Goal: Information Seeking & Learning: Learn about a topic

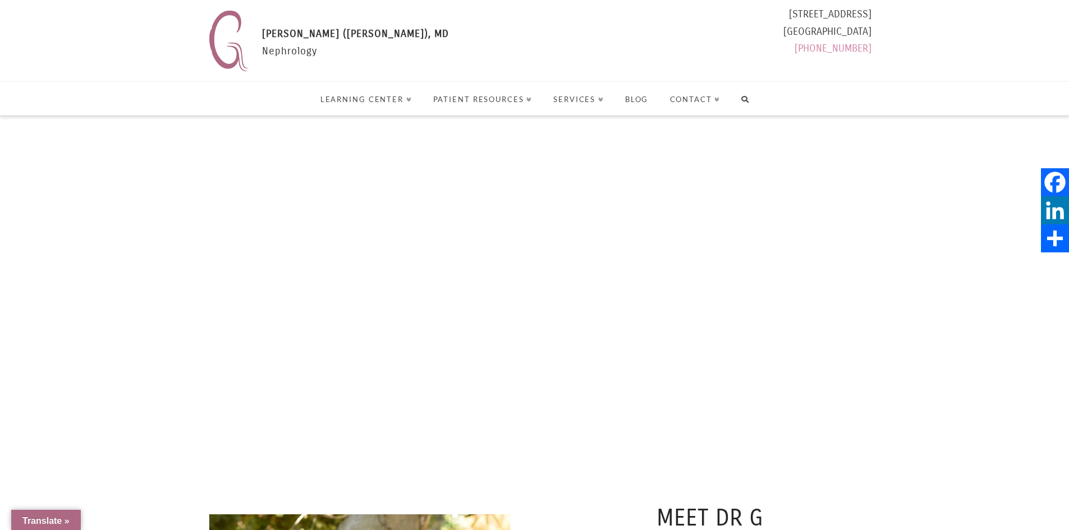
select select "Language Translate Widget"
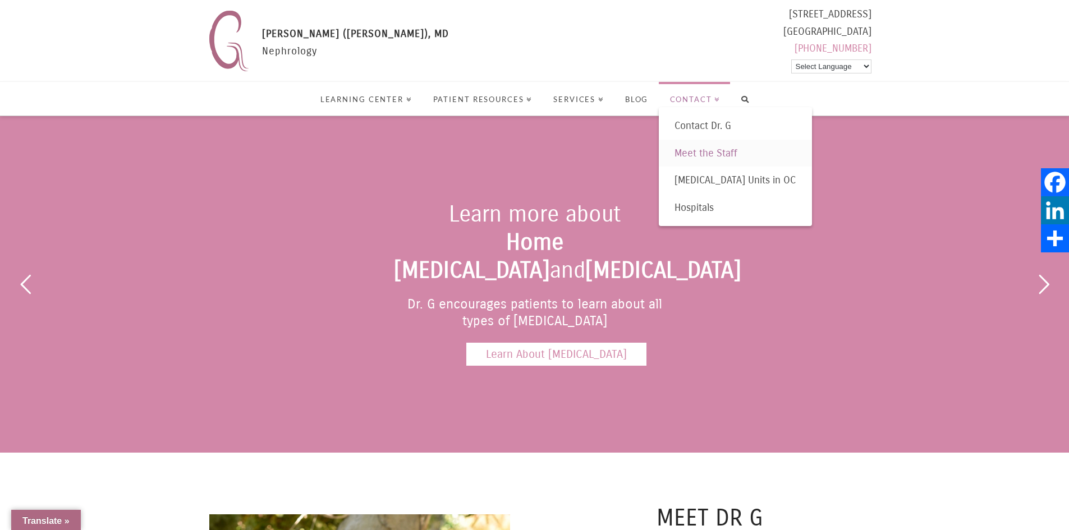
click at [707, 149] on span "Meet the Staff" at bounding box center [706, 153] width 63 height 12
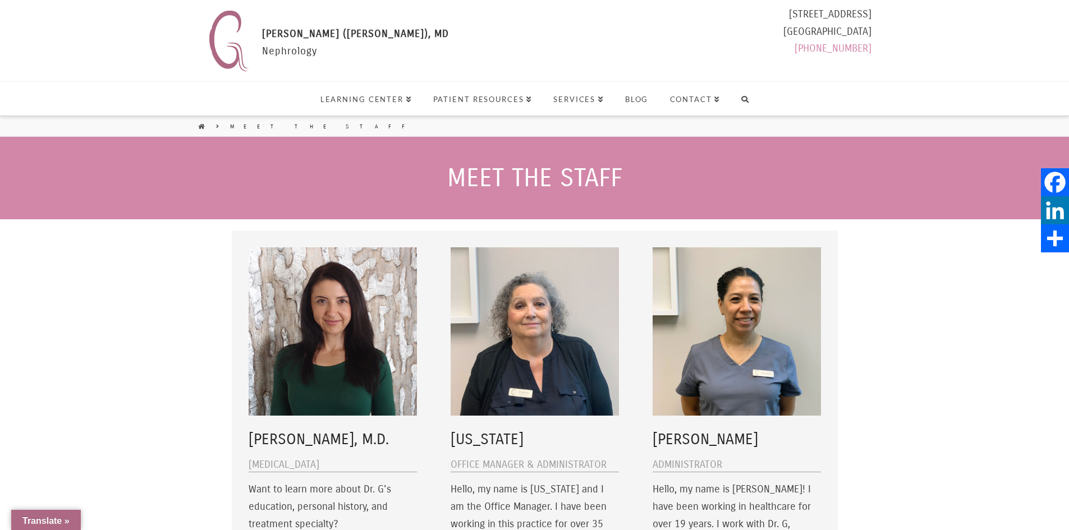
select select "Language Translate Widget"
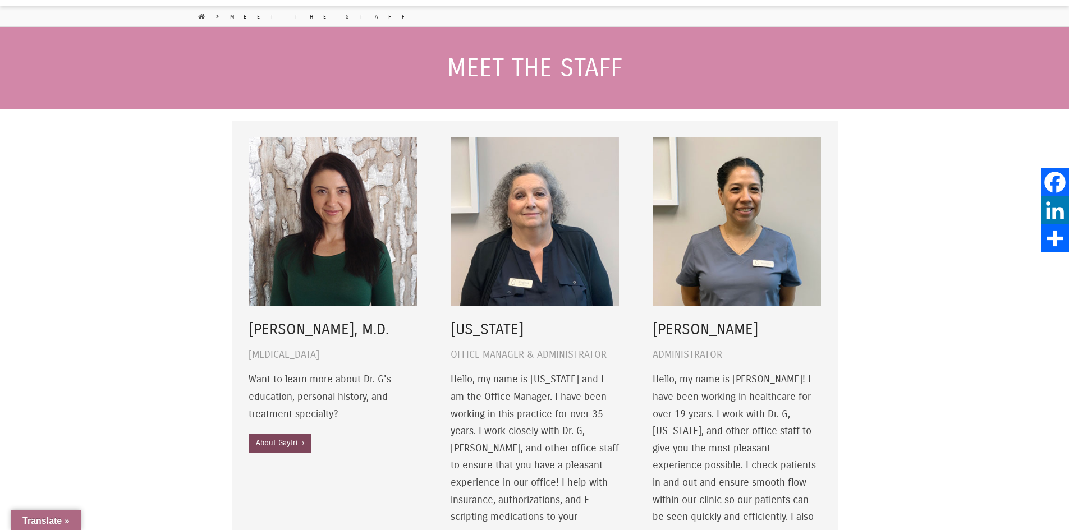
scroll to position [112, 0]
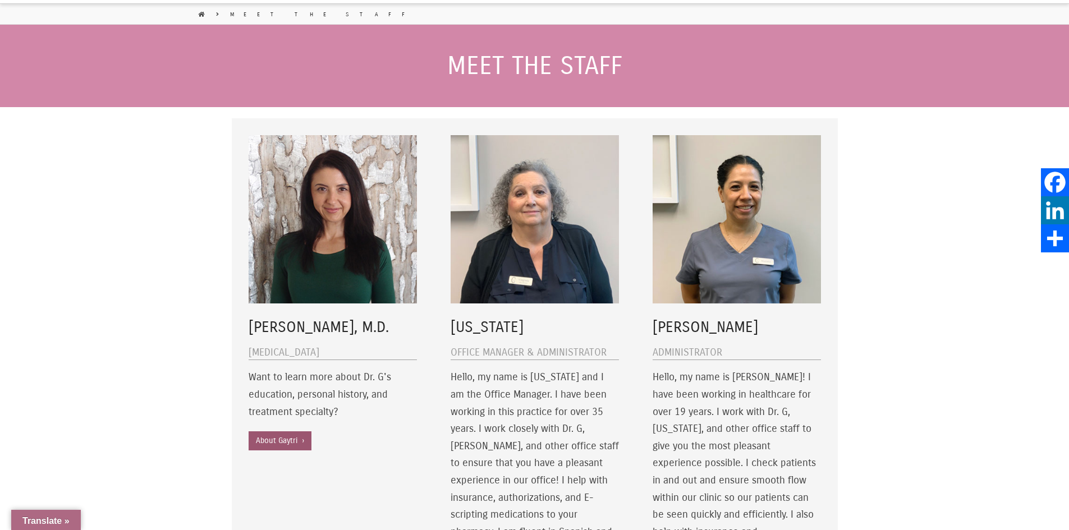
click at [295, 442] on link "About Gaytri ›" at bounding box center [280, 441] width 63 height 19
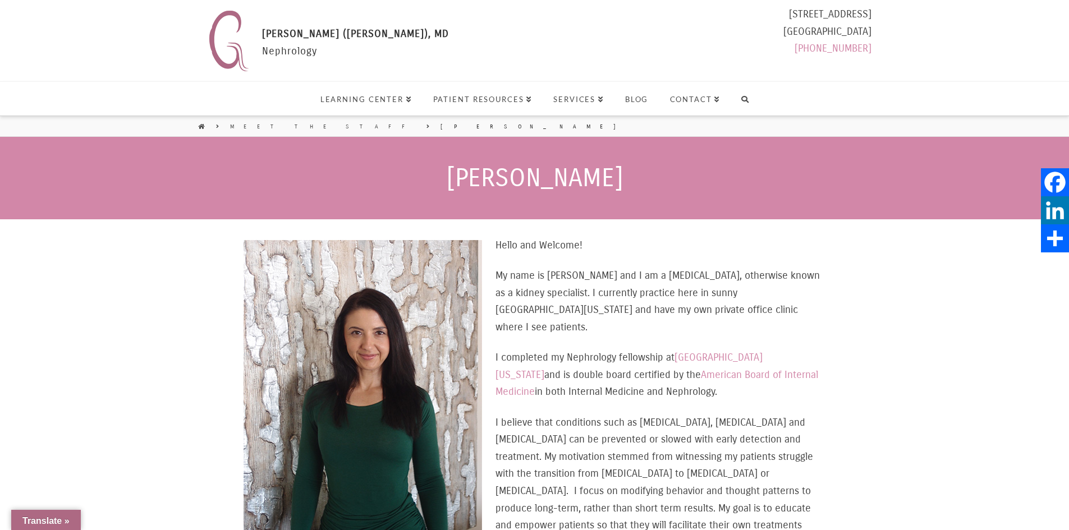
select select "Language Translate Widget"
drag, startPoint x: 438, startPoint y: 175, endPoint x: 645, endPoint y: 171, distance: 207.1
click at [645, 171] on h1 "Gaytri Gandotra" at bounding box center [534, 178] width 1069 height 26
copy h1 "Gaytri Gandotra"
